Goal: Task Accomplishment & Management: Manage account settings

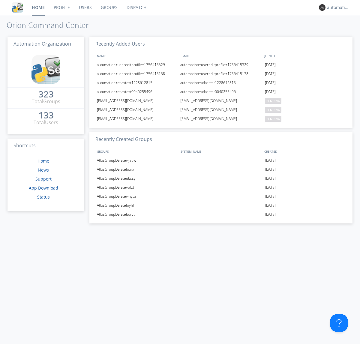
click at [136, 8] on link "Dispatch" at bounding box center [136, 7] width 29 height 15
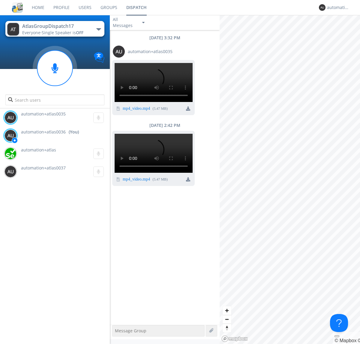
scroll to position [63, 0]
click at [188, 182] on img at bounding box center [188, 179] width 4 height 4
click at [337, 8] on div "automation+atlas0036" at bounding box center [338, 8] width 23 height 6
click at [341, 32] on div "Log Out" at bounding box center [341, 31] width 31 height 11
